Goal: Book appointment/travel/reservation

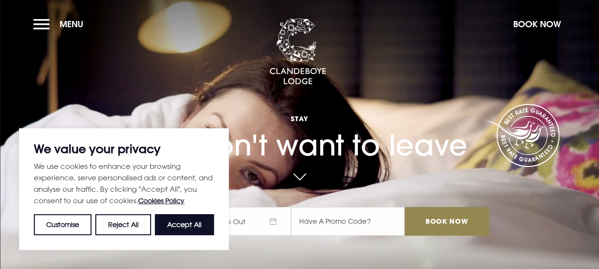
click at [179, 227] on button "Accept All" at bounding box center [184, 224] width 59 height 21
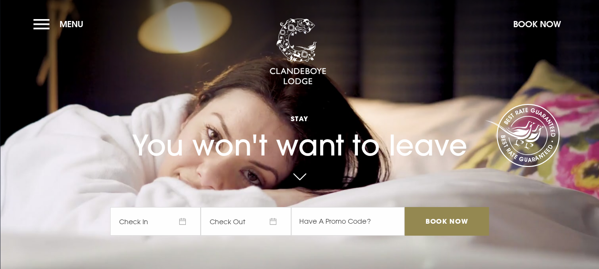
checkbox input "true"
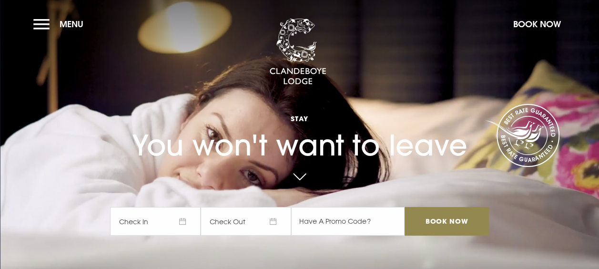
click at [187, 217] on span "Check In" at bounding box center [155, 221] width 91 height 29
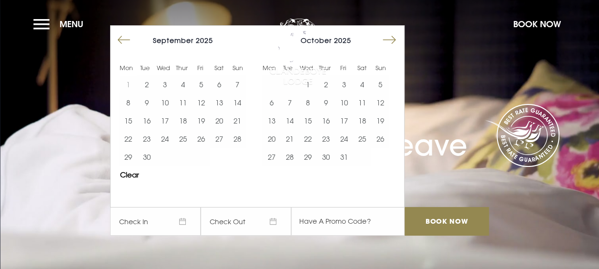
click at [393, 40] on button "Move forward to switch to the next month." at bounding box center [389, 40] width 18 height 18
click at [342, 81] on button "2" at bounding box center [344, 84] width 18 height 18
click at [366, 85] on button "3" at bounding box center [362, 84] width 18 height 18
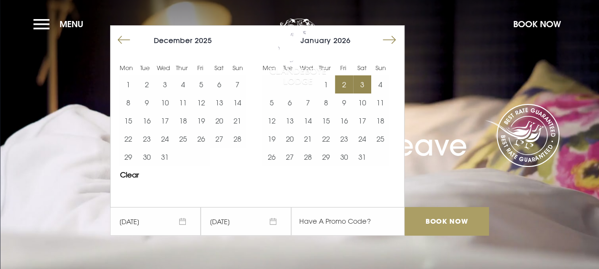
click at [458, 212] on input "Book Now" at bounding box center [446, 221] width 84 height 29
